Goal: Task Accomplishment & Management: Manage account settings

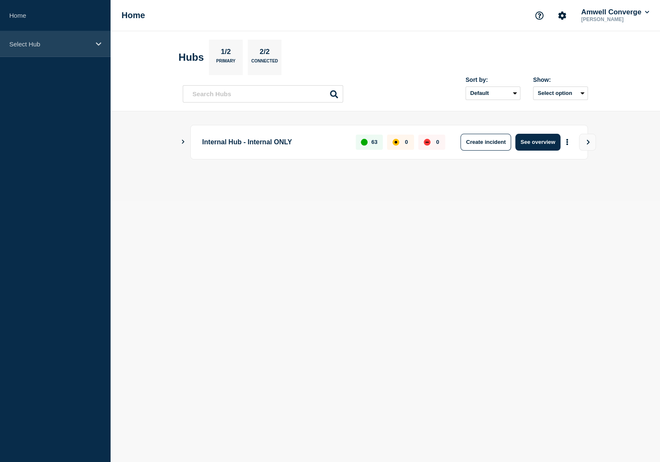
click at [68, 41] on p "Select Hub" at bounding box center [49, 44] width 81 height 7
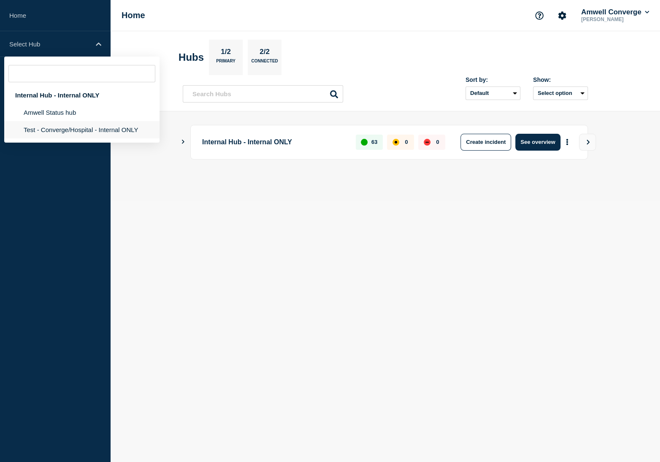
click at [63, 137] on li "Test - Converge/Hospital - Internal ONLY" at bounding box center [81, 129] width 155 height 17
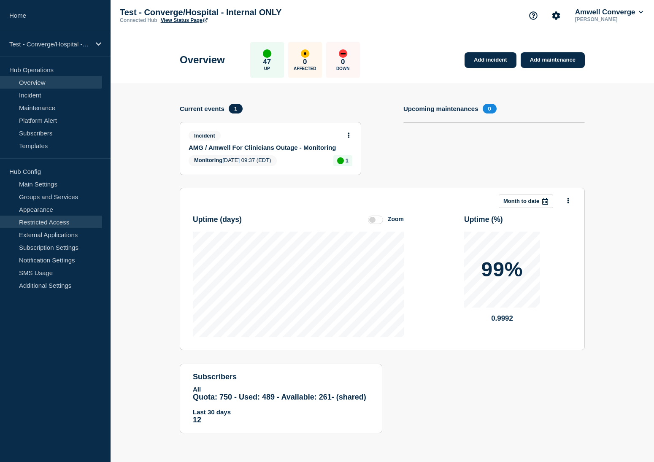
click at [64, 220] on link "Restricted Access" at bounding box center [51, 222] width 102 height 13
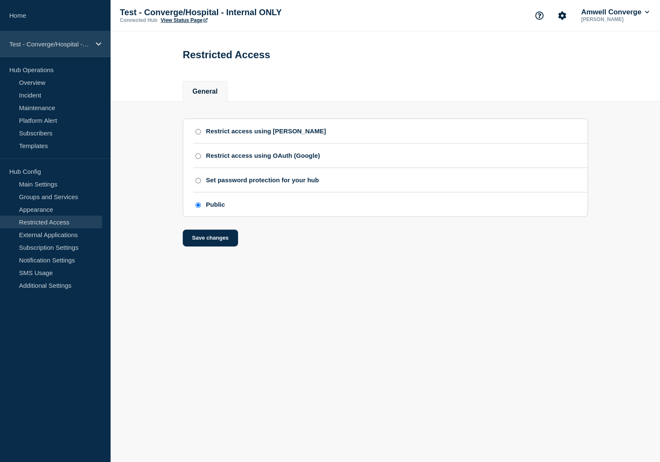
click at [75, 45] on p "Test - Converge/Hospital - Internal ONLY" at bounding box center [49, 44] width 81 height 7
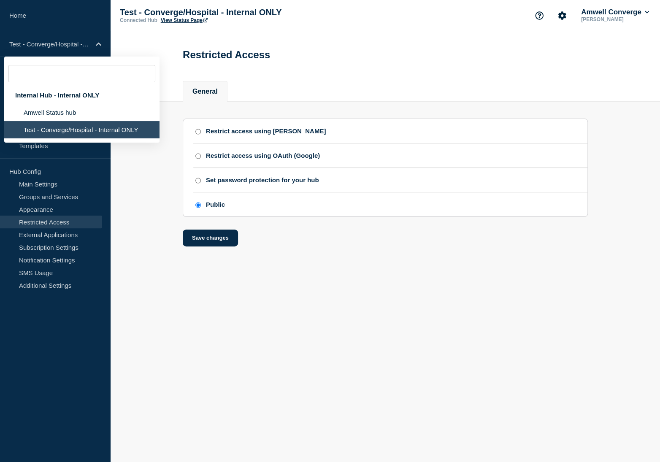
click at [138, 196] on section "Restrict access using [PERSON_NAME] Restrict access using OAuth (Google) Set pa…" at bounding box center [385, 174] width 549 height 145
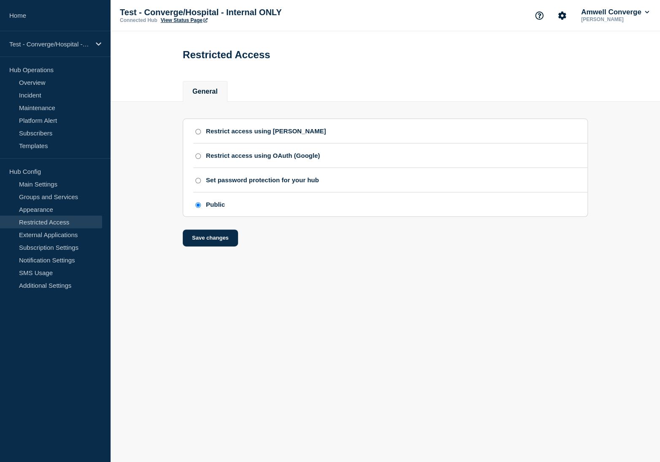
click at [195, 133] on div "Restrict access using [PERSON_NAME]" at bounding box center [390, 130] width 394 height 7
click at [199, 133] on input "Restrict access using [PERSON_NAME]" at bounding box center [197, 132] width 5 height 6
radio input "true"
radio input "false"
